Goal: Find specific page/section: Find specific page/section

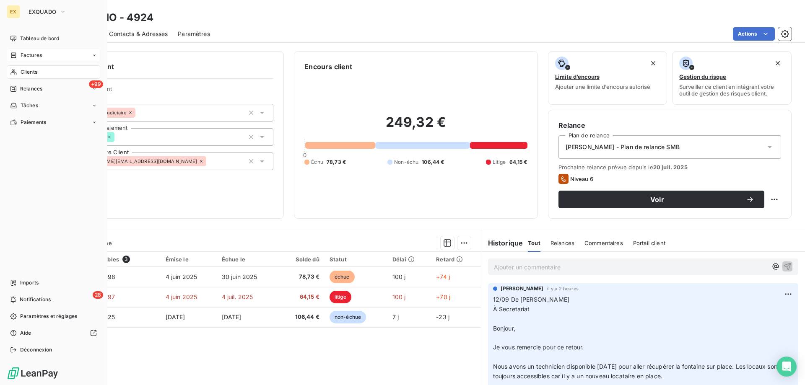
click at [16, 59] on div "Factures" at bounding box center [26, 56] width 32 height 8
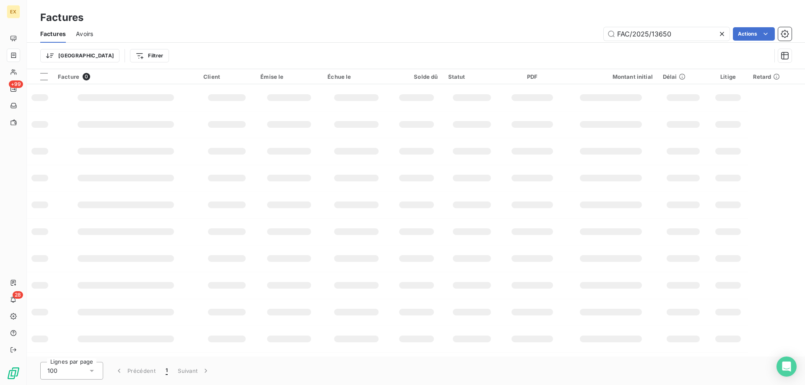
drag, startPoint x: 684, startPoint y: 37, endPoint x: 600, endPoint y: 41, distance: 83.9
click at [600, 41] on div "Factures Avoirs FAC/2025/13650 Actions" at bounding box center [416, 34] width 778 height 18
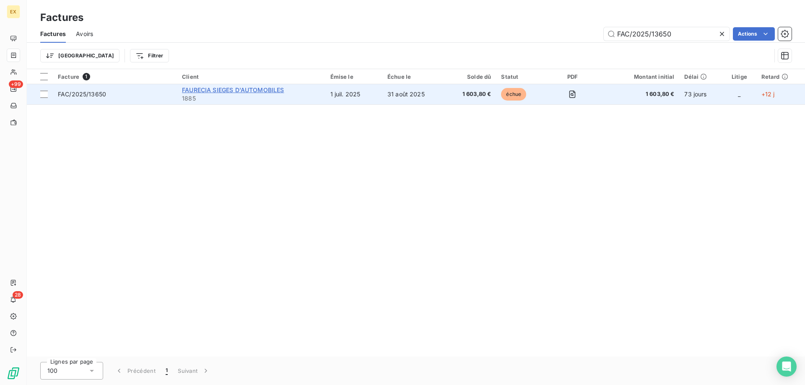
type input "FAC/2025/13650"
click at [218, 86] on span "FAURECIA SIEGES D'AUTOMOBILES" at bounding box center [233, 89] width 102 height 7
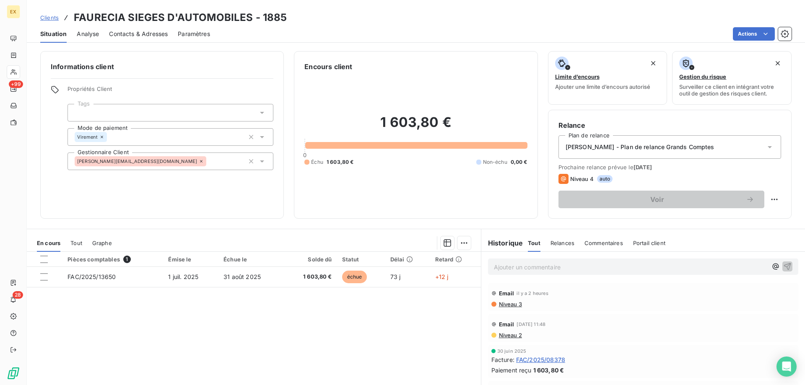
click at [543, 266] on p "Ajouter un commentaire ﻿" at bounding box center [630, 267] width 273 height 10
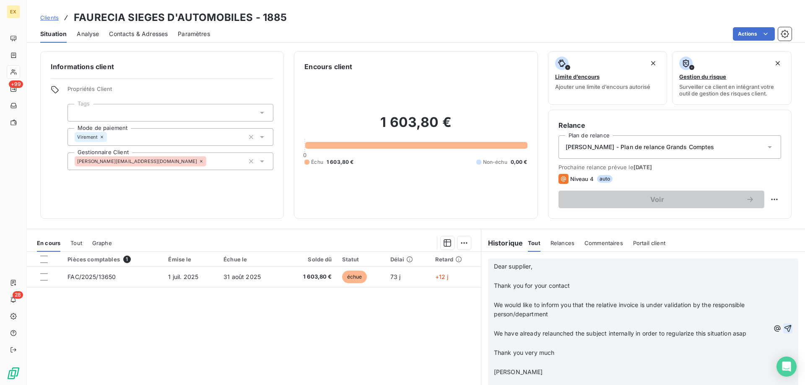
click at [784, 327] on icon "button" at bounding box center [788, 329] width 8 height 8
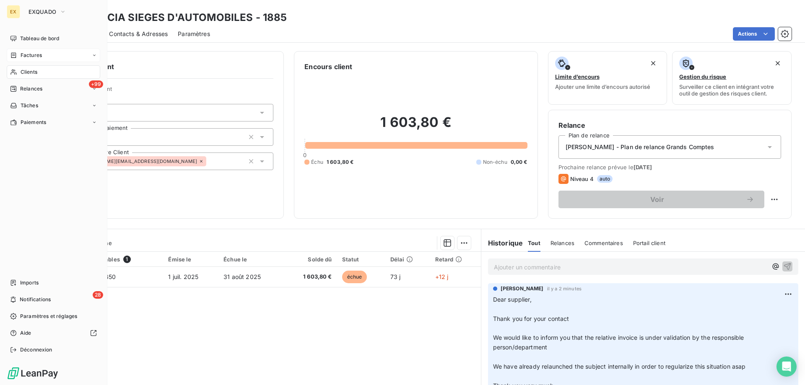
drag, startPoint x: 23, startPoint y: 57, endPoint x: 18, endPoint y: 57, distance: 5.0
click at [23, 57] on span "Factures" at bounding box center [31, 56] width 21 height 8
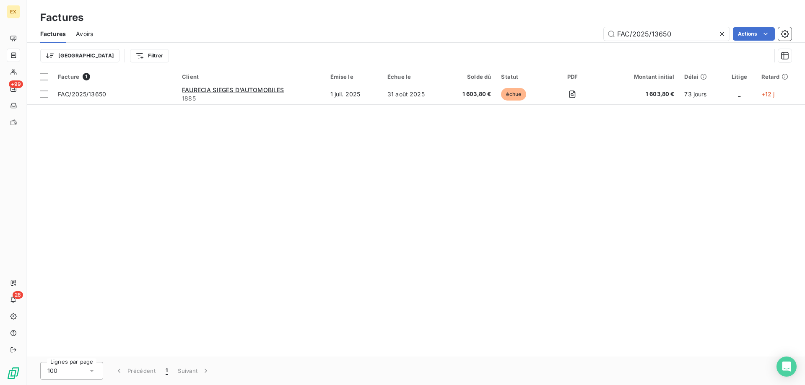
drag, startPoint x: 663, startPoint y: 36, endPoint x: 590, endPoint y: 46, distance: 74.1
click at [590, 46] on div "Factures Avoirs FAC/2025/13650 Actions Trier Filtrer" at bounding box center [416, 47] width 778 height 44
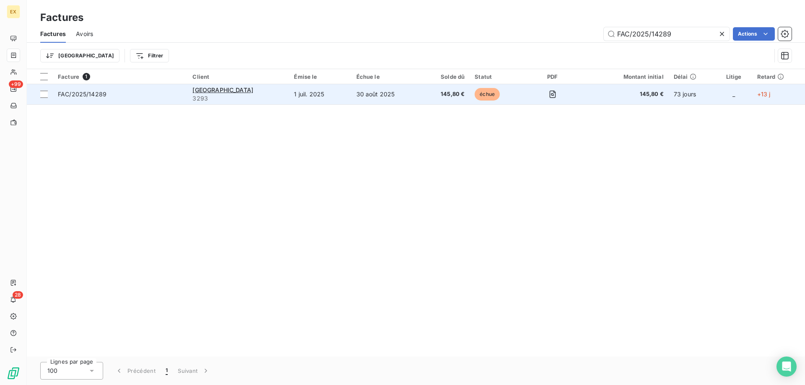
type input "FAC/2025/14289"
click at [142, 99] on td "FAC/2025/14289" at bounding box center [120, 94] width 135 height 20
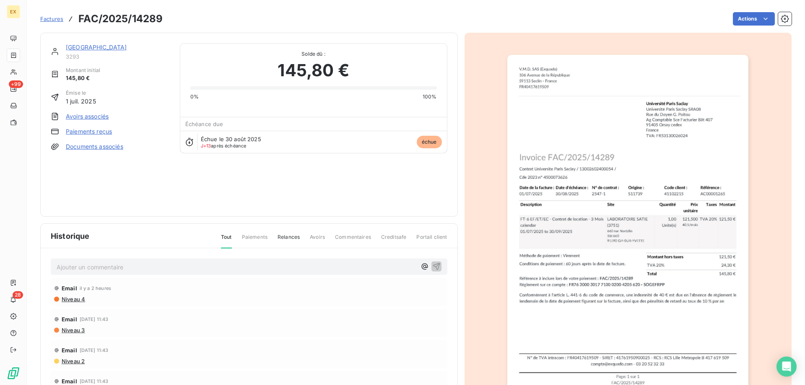
click at [116, 44] on link "[GEOGRAPHIC_DATA]" at bounding box center [96, 47] width 61 height 7
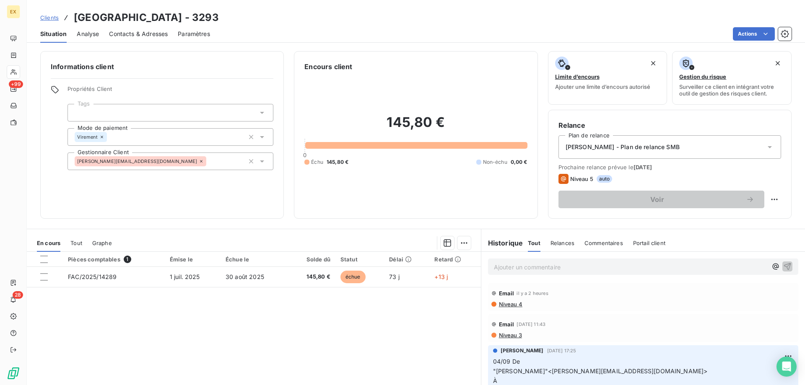
click at [532, 266] on p "Ajouter un commentaire ﻿" at bounding box center [630, 267] width 273 height 10
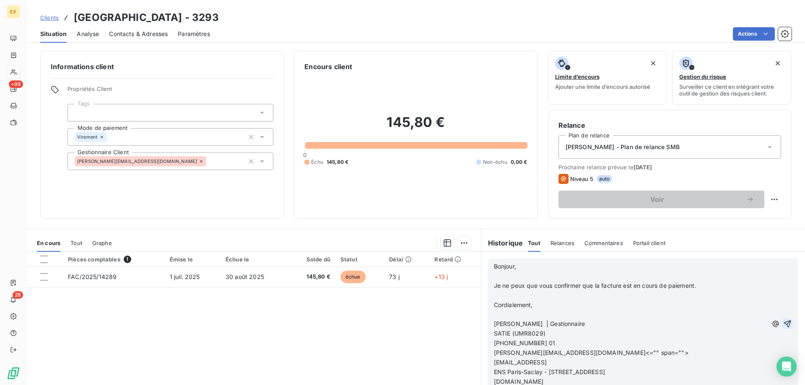
click at [782, 328] on button "button" at bounding box center [787, 324] width 10 height 10
